Goal: Information Seeking & Learning: Learn about a topic

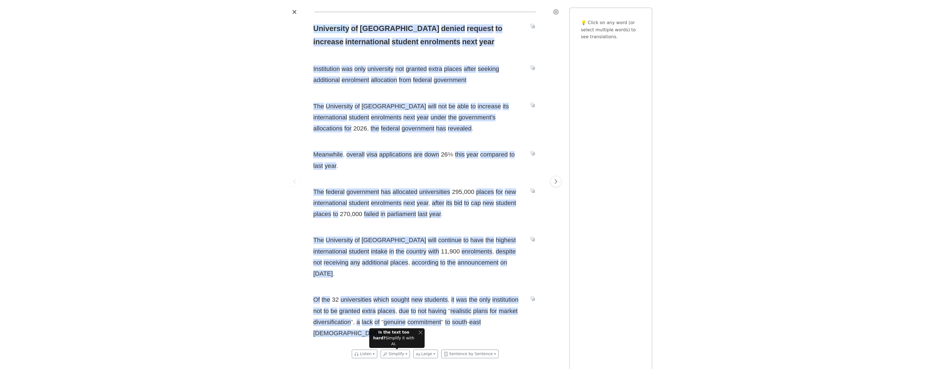
click at [322, 28] on span "University" at bounding box center [331, 28] width 36 height 9
click at [365, 28] on span "[GEOGRAPHIC_DATA]" at bounding box center [400, 28] width 80 height 9
click at [532, 26] on icon "Translate sentence" at bounding box center [531, 25] width 1 height 1
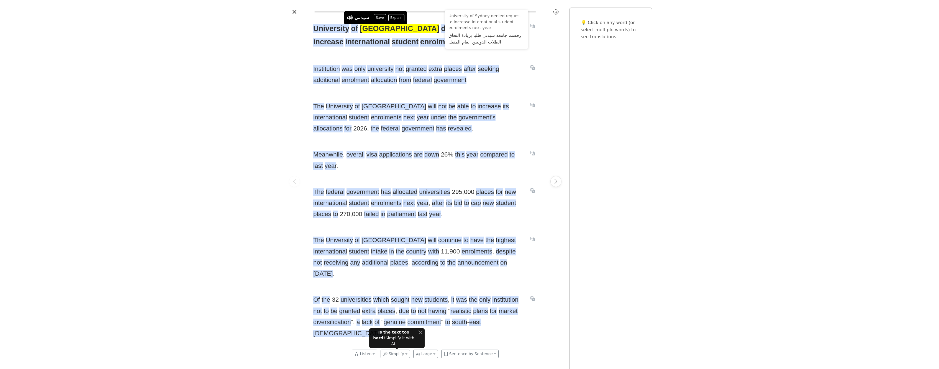
click at [270, 62] on div "University of Sydney denied request to increase international student enrolment…" at bounding box center [469, 184] width 939 height 369
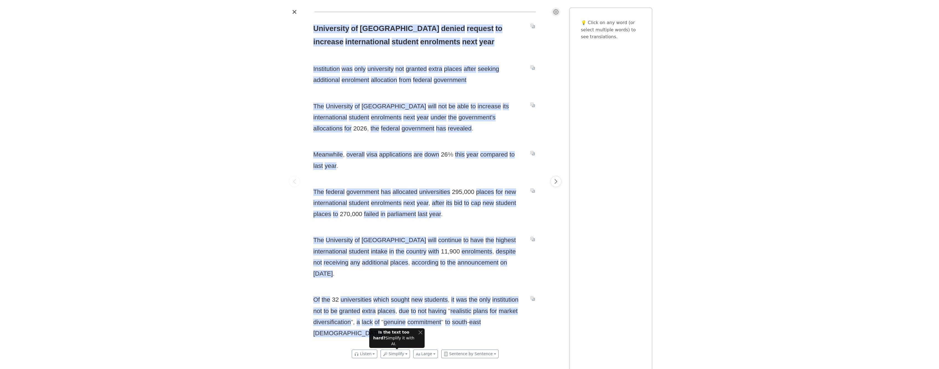
click at [556, 11] on icon "Settings" at bounding box center [556, 12] width 6 height 6
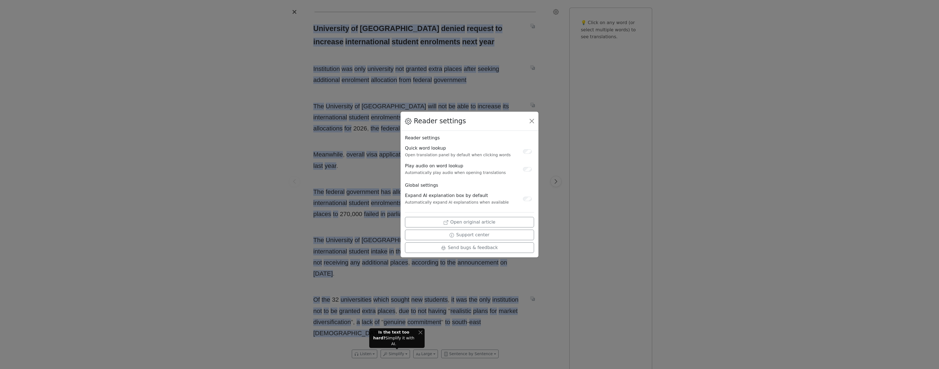
click at [171, 130] on div "Reader settings Reader settings Quick word lookup Open translation panel by def…" at bounding box center [469, 184] width 939 height 369
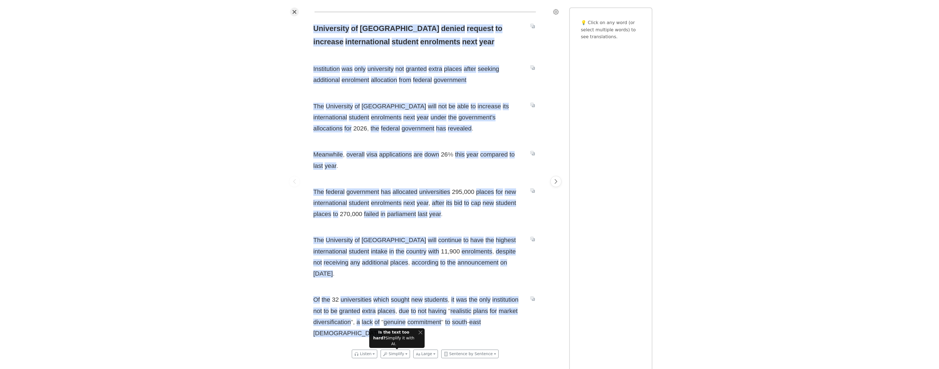
click at [295, 10] on icon "Close" at bounding box center [294, 12] width 4 height 4
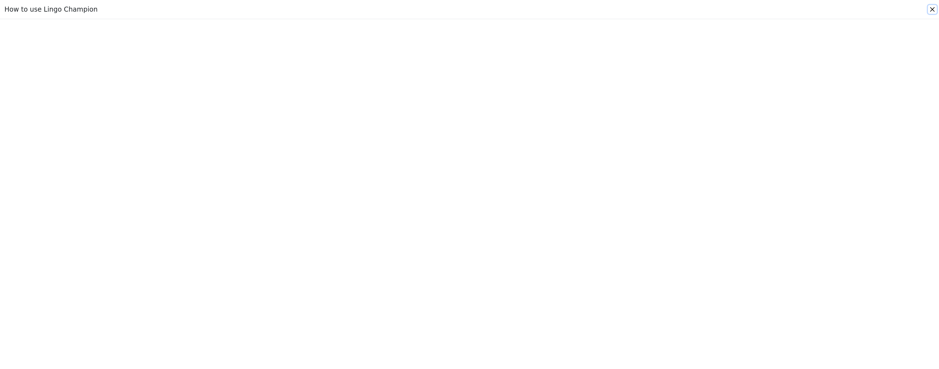
click at [933, 8] on button "Close" at bounding box center [932, 9] width 9 height 9
